Goal: Task Accomplishment & Management: Complete application form

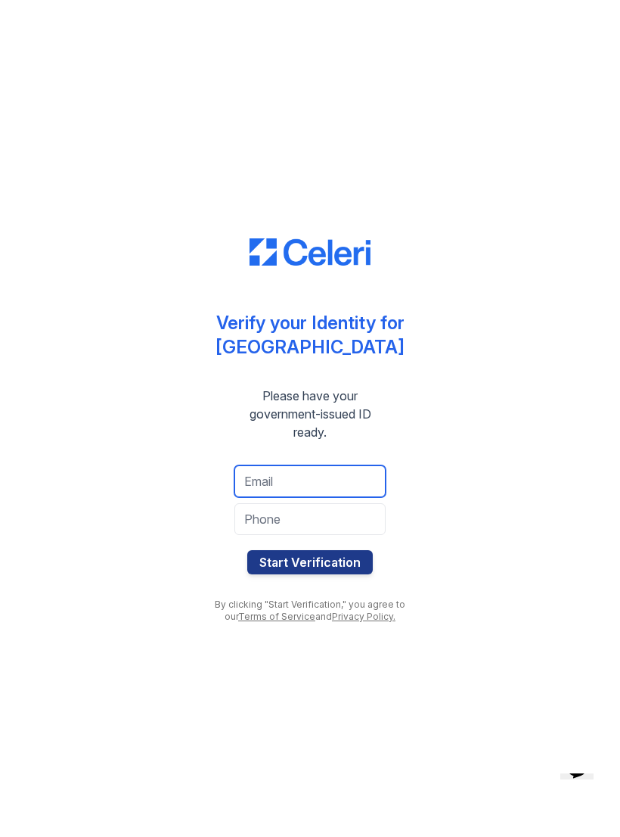
click at [257, 483] on input "email" at bounding box center [310, 481] width 151 height 32
type input "l"
type input "[EMAIL_ADDRESS][DOMAIN_NAME]"
click at [305, 533] on input "tel" at bounding box center [310, 519] width 151 height 32
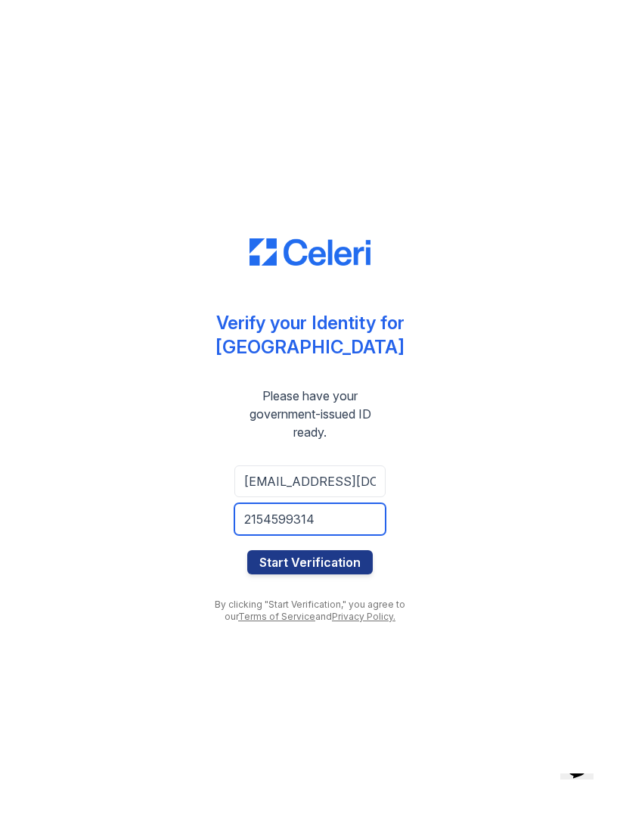
type input "2154599314"
click at [282, 571] on button "Start Verification" at bounding box center [310, 562] width 126 height 24
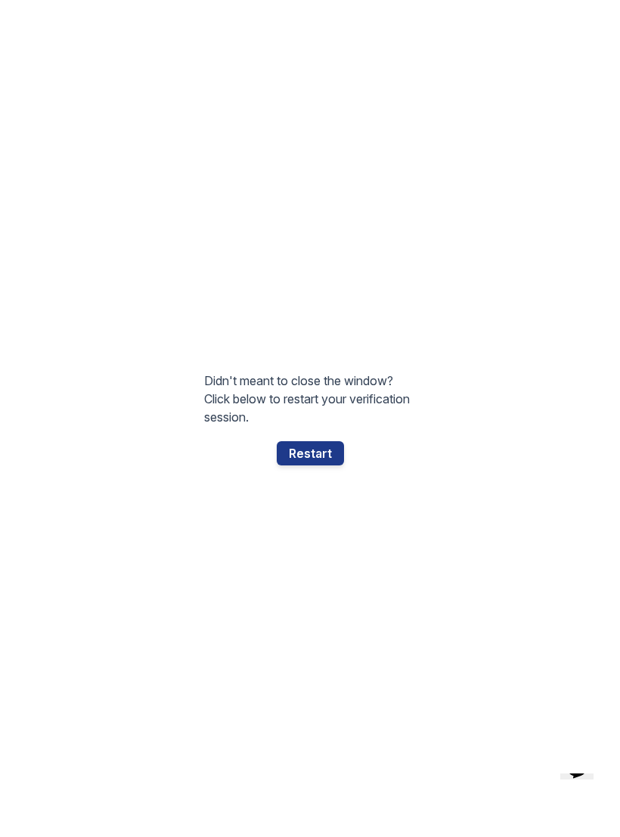
click at [306, 455] on div "Restart" at bounding box center [310, 453] width 67 height 24
